Goal: Task Accomplishment & Management: Use online tool/utility

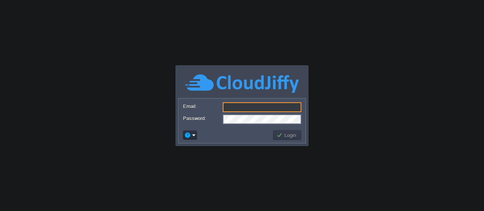
type input "[EMAIL_ADDRESS][DOMAIN_NAME]"
click at [286, 136] on button "Login" at bounding box center [287, 135] width 22 height 7
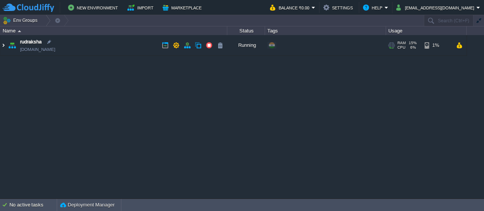
click at [2, 45] on img at bounding box center [3, 45] width 6 height 20
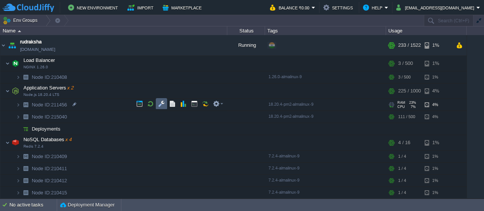
click at [160, 105] on button "button" at bounding box center [161, 104] width 7 height 7
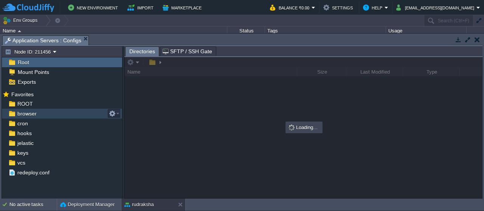
click at [29, 113] on span "browser" at bounding box center [27, 113] width 22 height 7
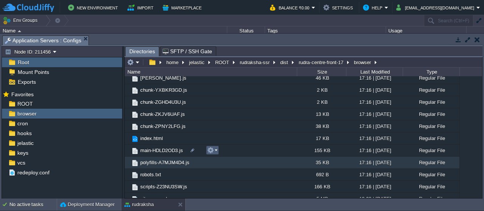
scroll to position [1173, 0]
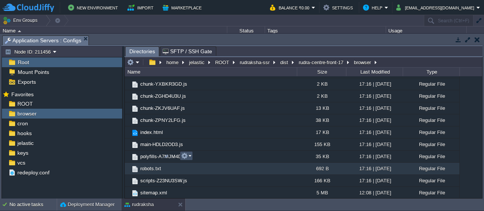
click at [183, 157] on button "button" at bounding box center [184, 156] width 7 height 7
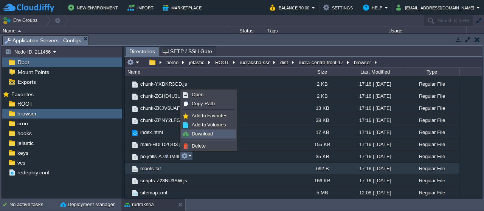
click at [204, 134] on span "Download" at bounding box center [202, 134] width 21 height 6
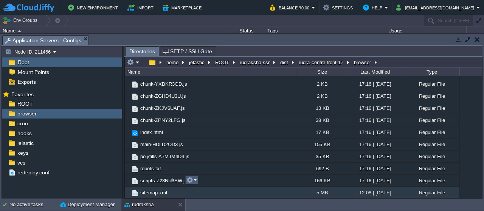
click at [195, 182] on em at bounding box center [191, 180] width 10 height 7
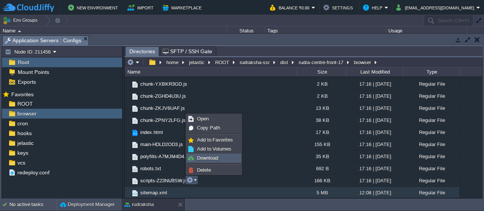
click at [208, 161] on span "Download" at bounding box center [207, 158] width 21 height 6
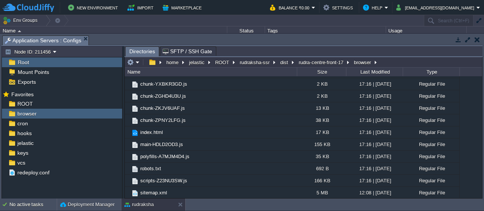
click at [476, 40] on button "button" at bounding box center [476, 39] width 5 height 7
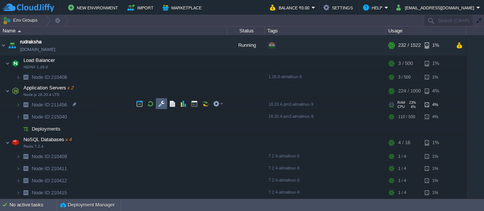
click at [157, 104] on td at bounding box center [161, 103] width 11 height 11
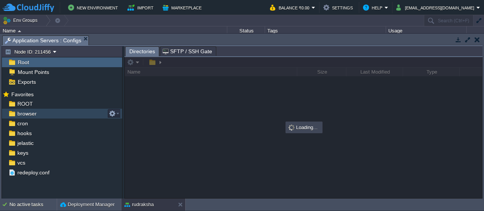
click at [20, 112] on span "browser" at bounding box center [27, 113] width 22 height 7
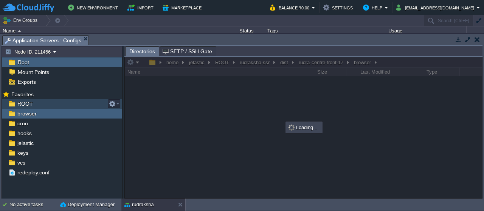
click at [25, 103] on span "ROOT" at bounding box center [25, 104] width 18 height 7
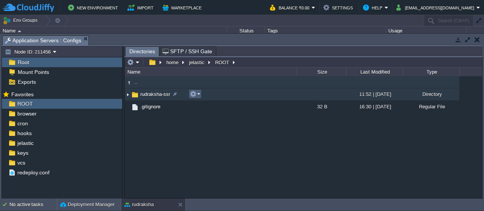
click at [192, 93] on button "button" at bounding box center [193, 94] width 7 height 7
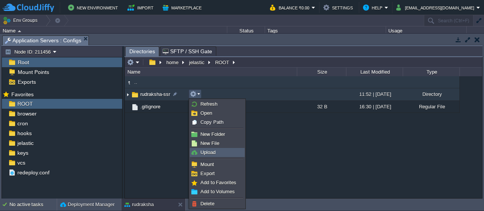
click at [216, 150] on link "Upload" at bounding box center [217, 153] width 54 height 8
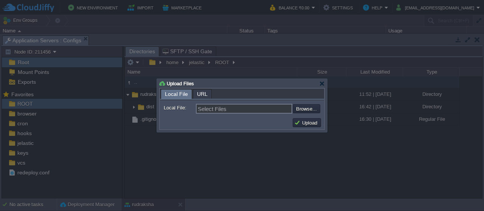
click at [312, 107] on input "file" at bounding box center [273, 108] width 96 height 9
type input "C:\fakepath\dist.zip"
type input "dist.zip"
click at [301, 124] on button "Upload" at bounding box center [306, 122] width 25 height 7
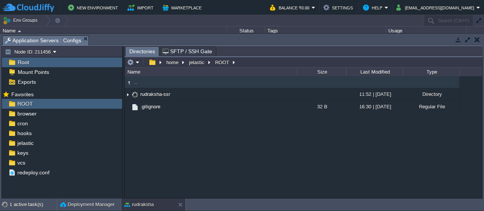
click at [296, 167] on div ".. rudraksha-ssr 11:52 | [DATE] Directory .. dist 16:42 | [DATE] Directory .git…" at bounding box center [303, 137] width 357 height 122
click at [240, 147] on div ".. rudraksha-ssr 11:52 | [DATE] Directory .. dist 16:42 | [DATE] Directory .git…" at bounding box center [303, 137] width 357 height 122
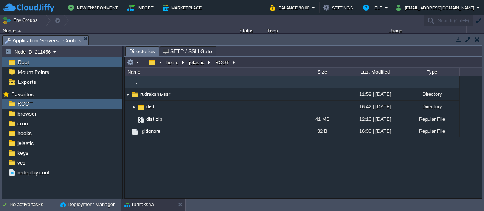
click at [268, 166] on div ".. rudraksha-ssr 11:52 | [DATE] Directory .. dist 16:42 | [DATE] Directory dist…" at bounding box center [303, 137] width 357 height 122
click at [208, 167] on div ".. rudraksha-ssr 11:52 | [DATE] Directory .. dist 16:42 | [DATE] Directory dist…" at bounding box center [303, 137] width 357 height 122
click at [474, 37] on button "button" at bounding box center [476, 39] width 5 height 7
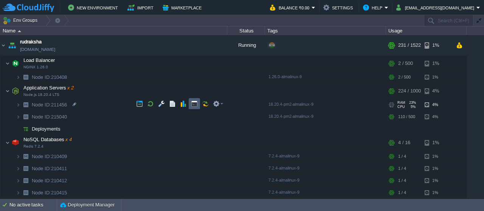
click at [199, 104] on td at bounding box center [194, 103] width 11 height 11
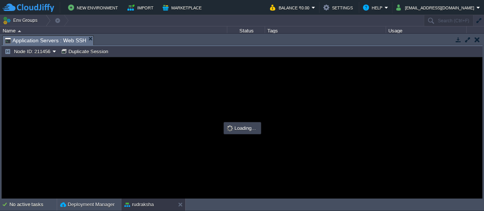
scroll to position [0, 0]
type input "#000000"
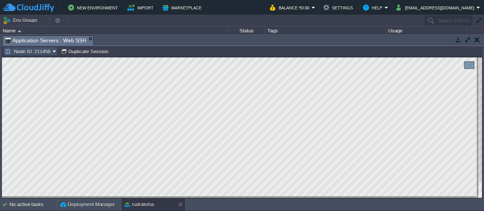
click at [37, 53] on button "Node ID: 211456" at bounding box center [29, 51] width 48 height 7
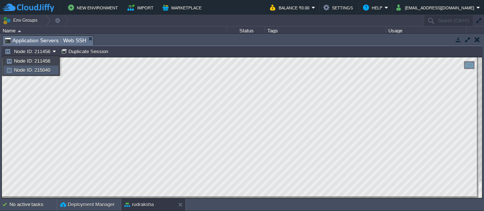
click at [45, 71] on span "Node ID: 215040" at bounding box center [32, 70] width 36 height 6
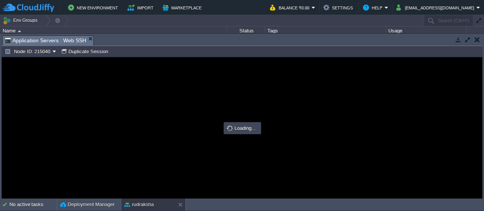
type input "#000000"
